Goal: Task Accomplishment & Management: Use online tool/utility

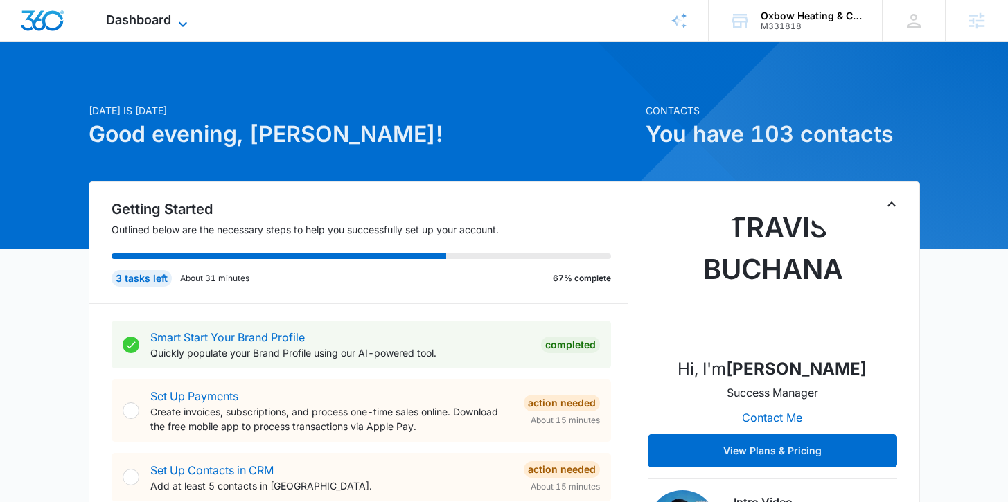
click at [121, 12] on span "Dashboard" at bounding box center [138, 19] width 65 height 15
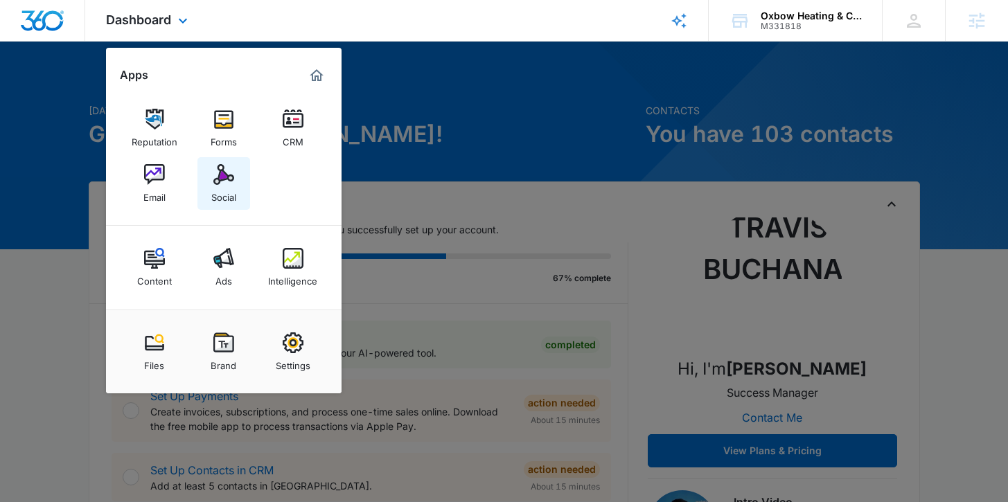
click at [224, 179] on img at bounding box center [223, 174] width 21 height 21
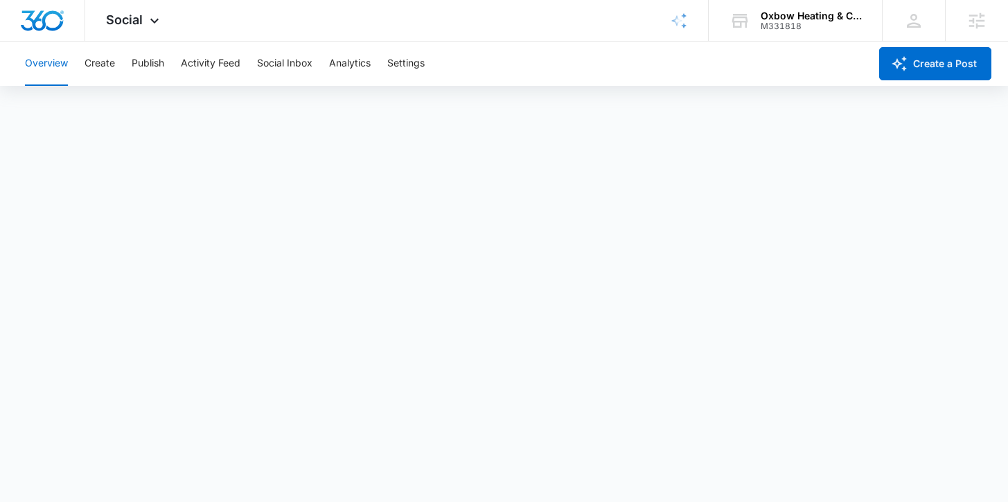
scroll to position [3, 0]
click at [108, 67] on button "Create" at bounding box center [100, 64] width 30 height 44
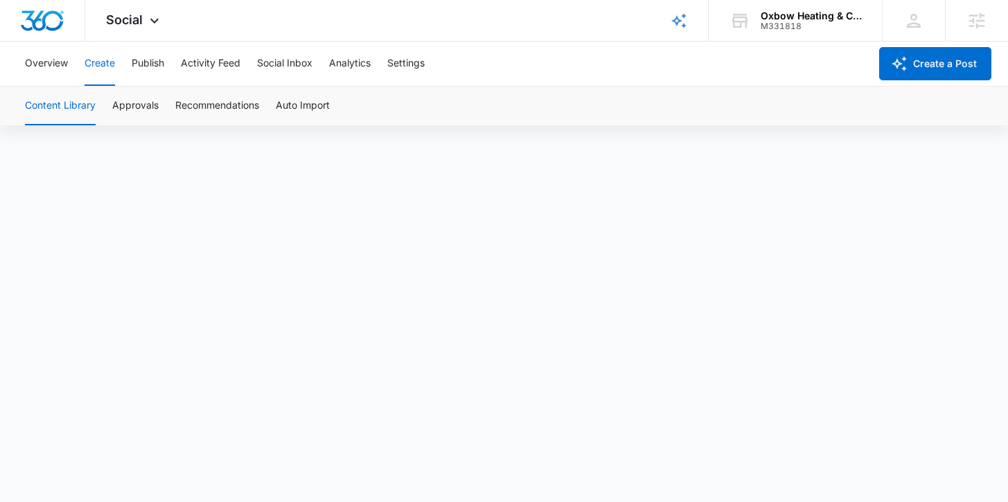
scroll to position [10, 0]
